Goal: Transaction & Acquisition: Book appointment/travel/reservation

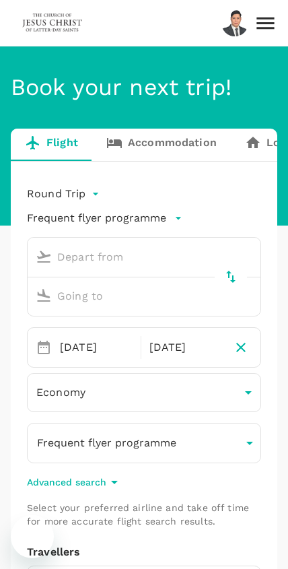
type input "Kuching Intl (KCH)"
type input "Kota Kinabalu Intl (BKI)"
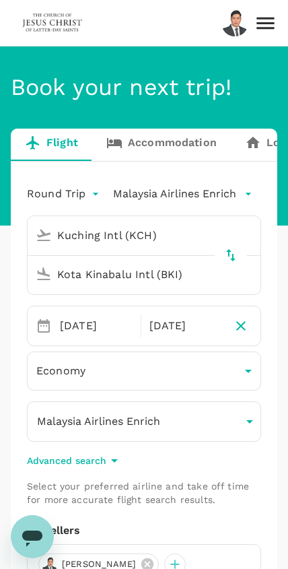
click at [258, 28] on icon at bounding box center [266, 23] width 18 height 12
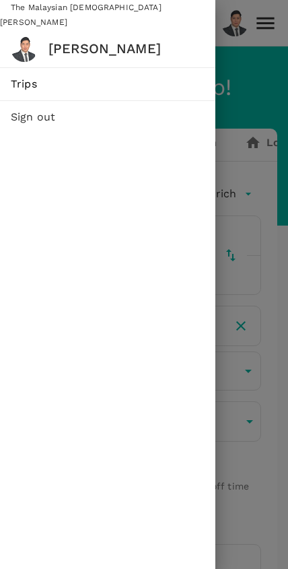
click at [100, 82] on span "Trips" at bounding box center [108, 84] width 194 height 16
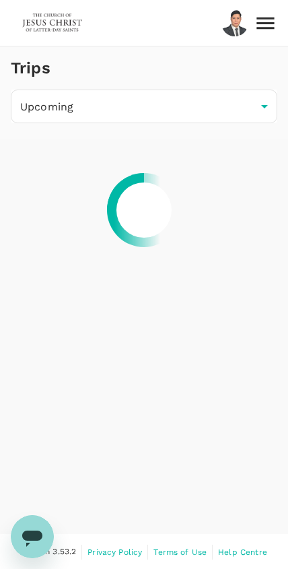
click at [248, 109] on body "Trips Upcoming /trips/upcoming ​ Version 3.53.2 Privacy Policy Terms of Use Hel…" at bounding box center [144, 285] width 288 height 570
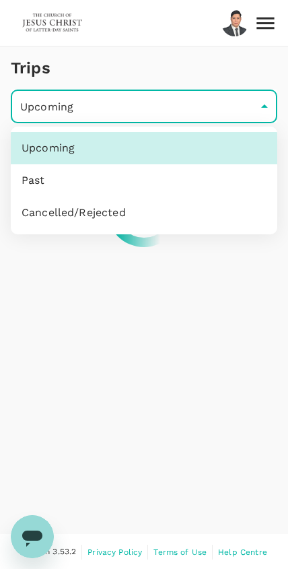
click at [166, 187] on li "Past" at bounding box center [144, 180] width 267 height 32
type input "/trips/completed"
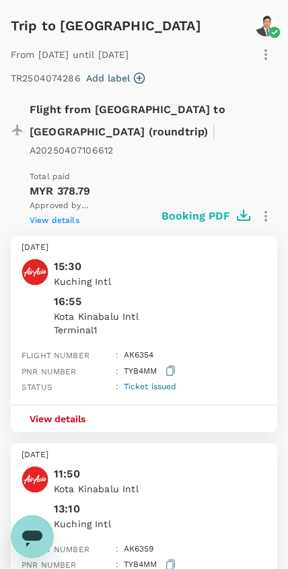
scroll to position [5681, 0]
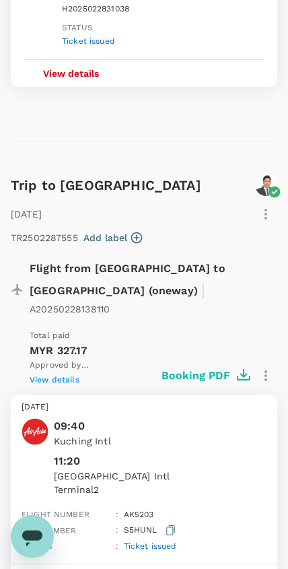
scroll to position [3212, 0]
